Goal: Book appointment/travel/reservation

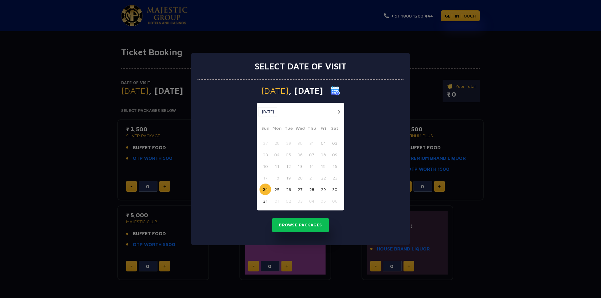
click at [338, 113] on button "button" at bounding box center [339, 112] width 8 height 8
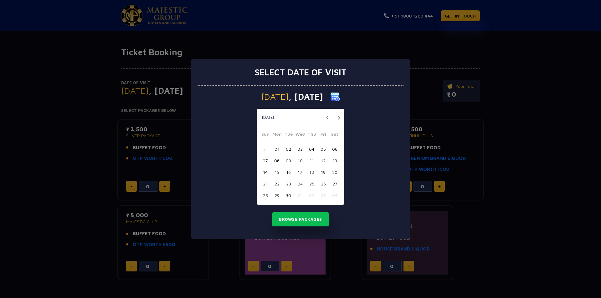
click at [338, 113] on div "[DATE] [DATE]" at bounding box center [301, 118] width 88 height 18
click at [341, 114] on button "button" at bounding box center [339, 118] width 8 height 8
click at [322, 184] on button "24" at bounding box center [324, 184] width 12 height 12
click at [306, 220] on button "Browse Packages" at bounding box center [300, 220] width 56 height 14
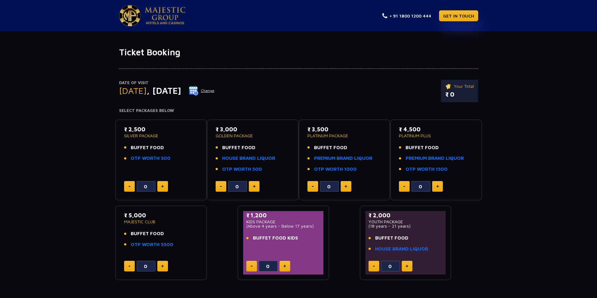
click at [286, 264] on button at bounding box center [284, 266] width 11 height 11
click at [250, 270] on button at bounding box center [251, 266] width 11 height 11
type input "0"
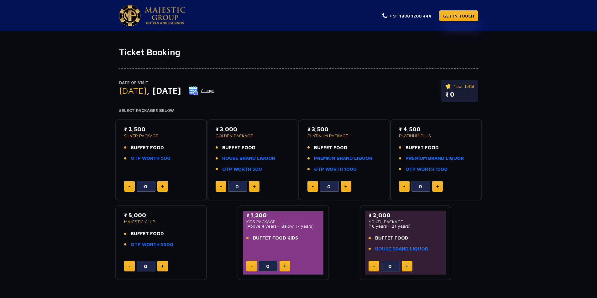
click at [437, 183] on button at bounding box center [437, 186] width 11 height 11
click at [407, 187] on button at bounding box center [404, 186] width 11 height 11
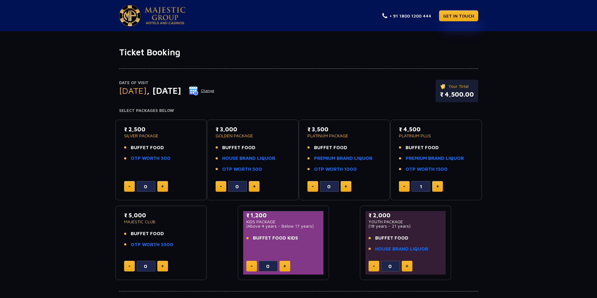
click at [407, 187] on button at bounding box center [404, 186] width 11 height 11
type input "0"
